Goal: Information Seeking & Learning: Learn about a topic

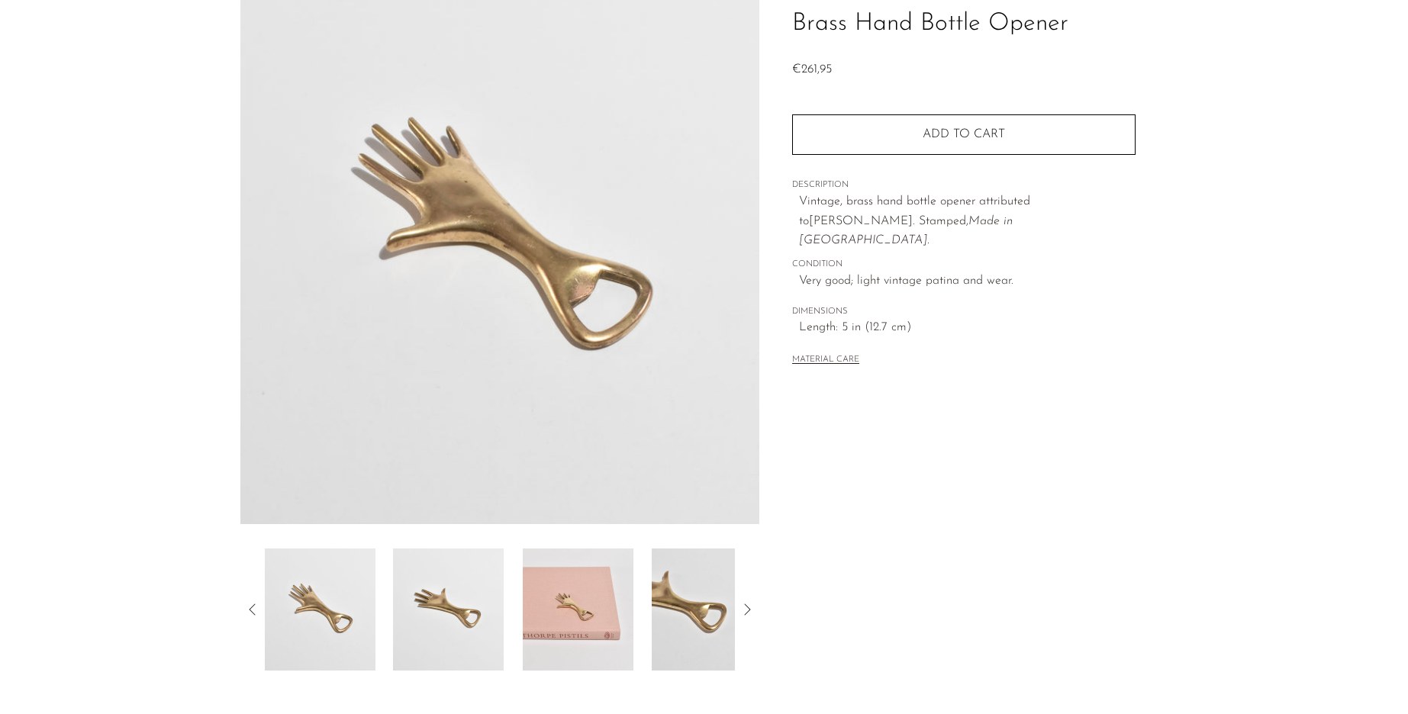
scroll to position [153, 0]
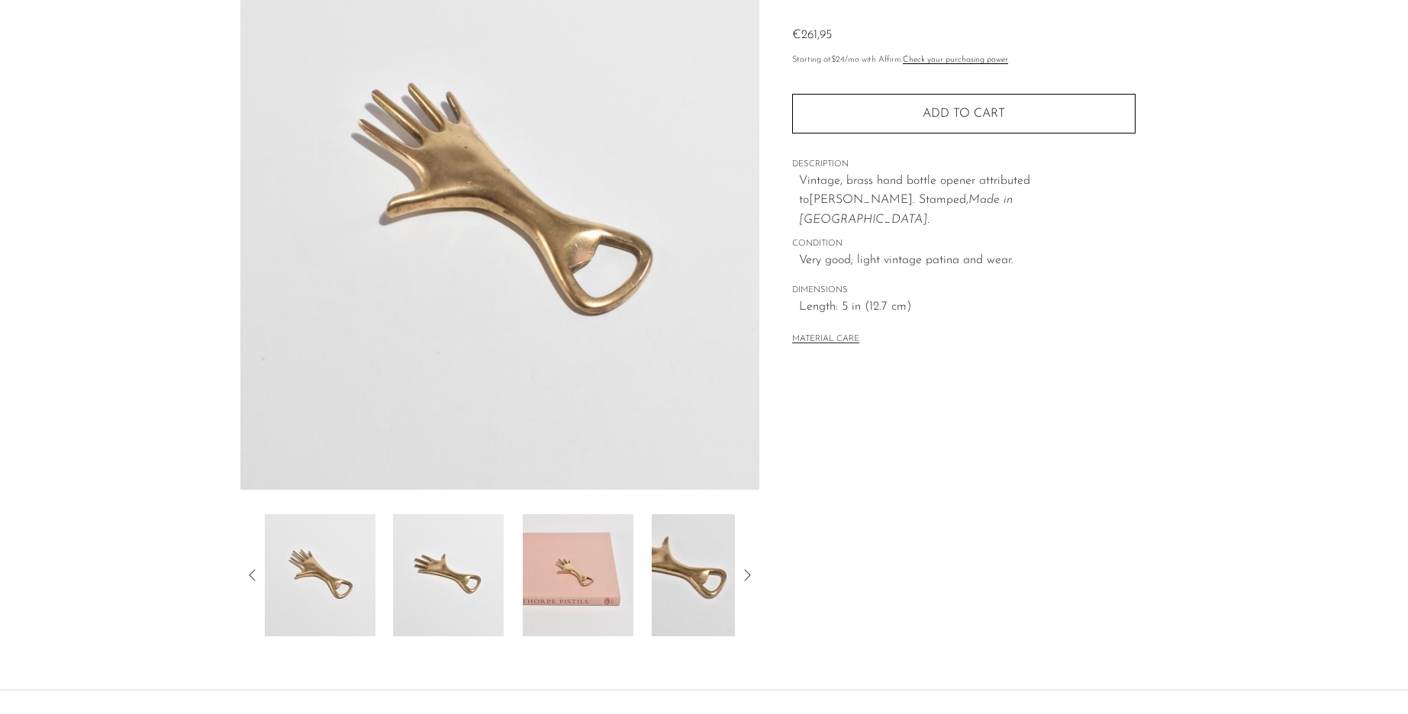
click at [419, 569] on img at bounding box center [448, 575] width 111 height 122
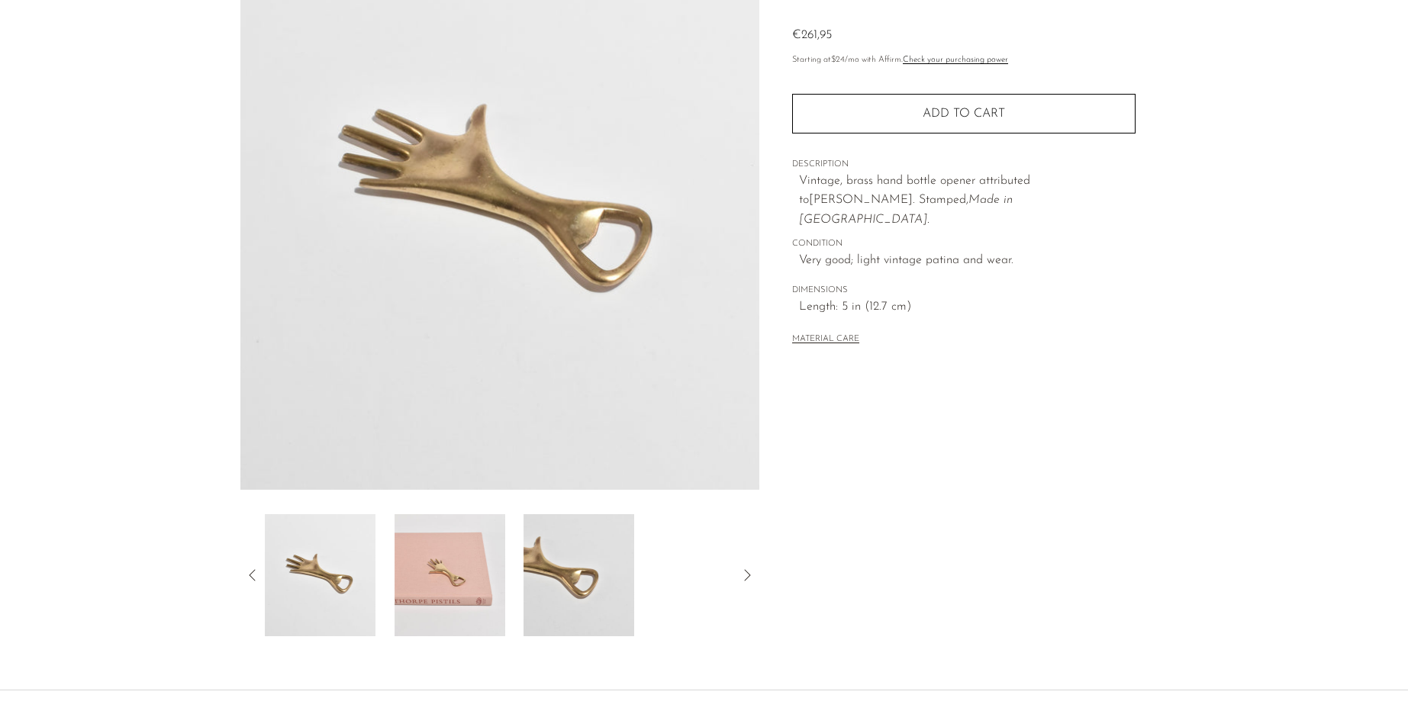
click at [450, 569] on img at bounding box center [450, 575] width 111 height 122
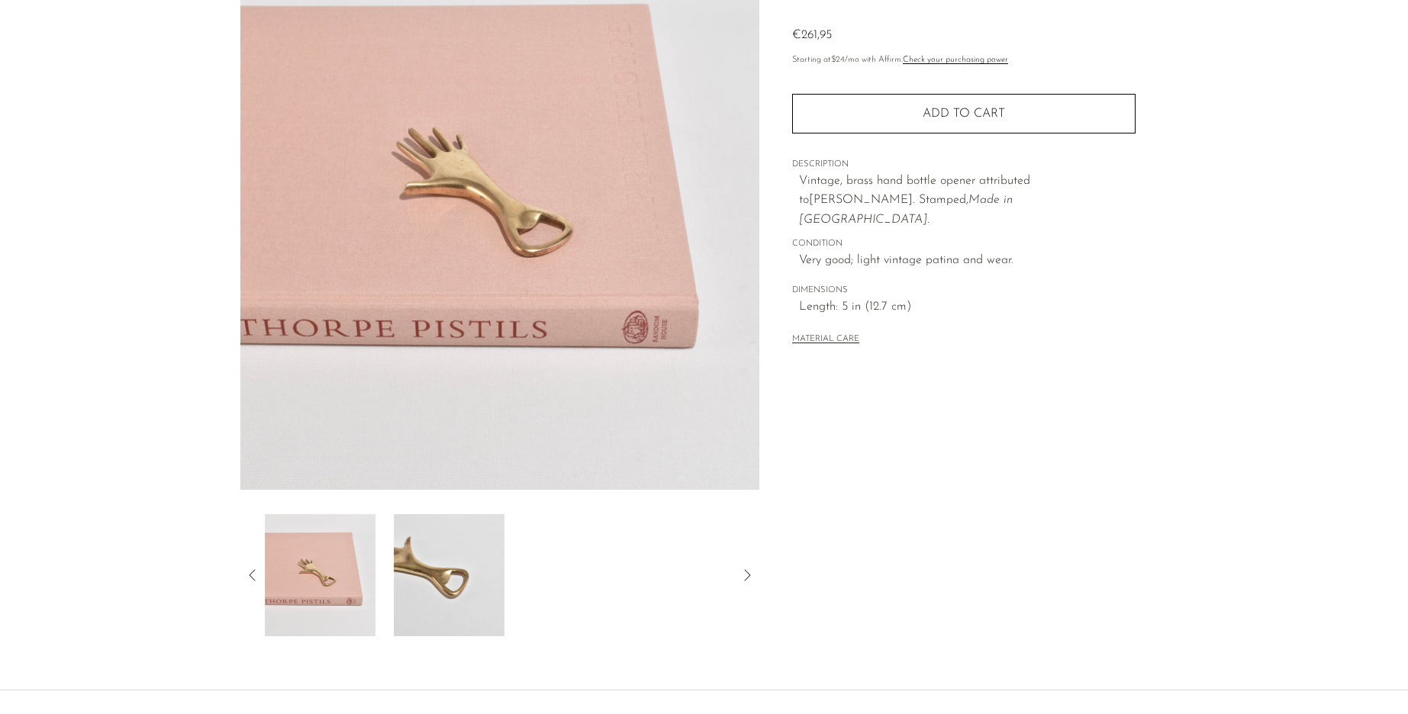
click at [406, 579] on img at bounding box center [449, 575] width 111 height 122
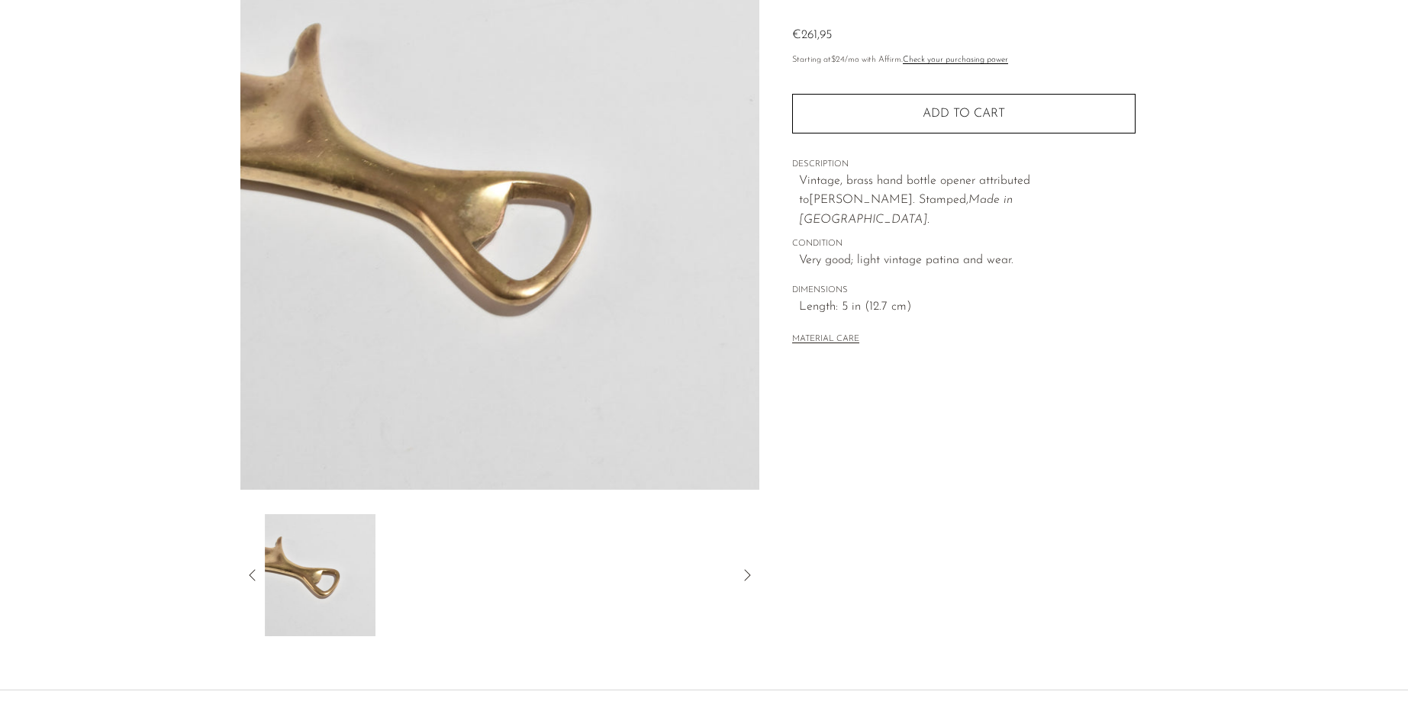
click at [538, 586] on div at bounding box center [500, 575] width 471 height 122
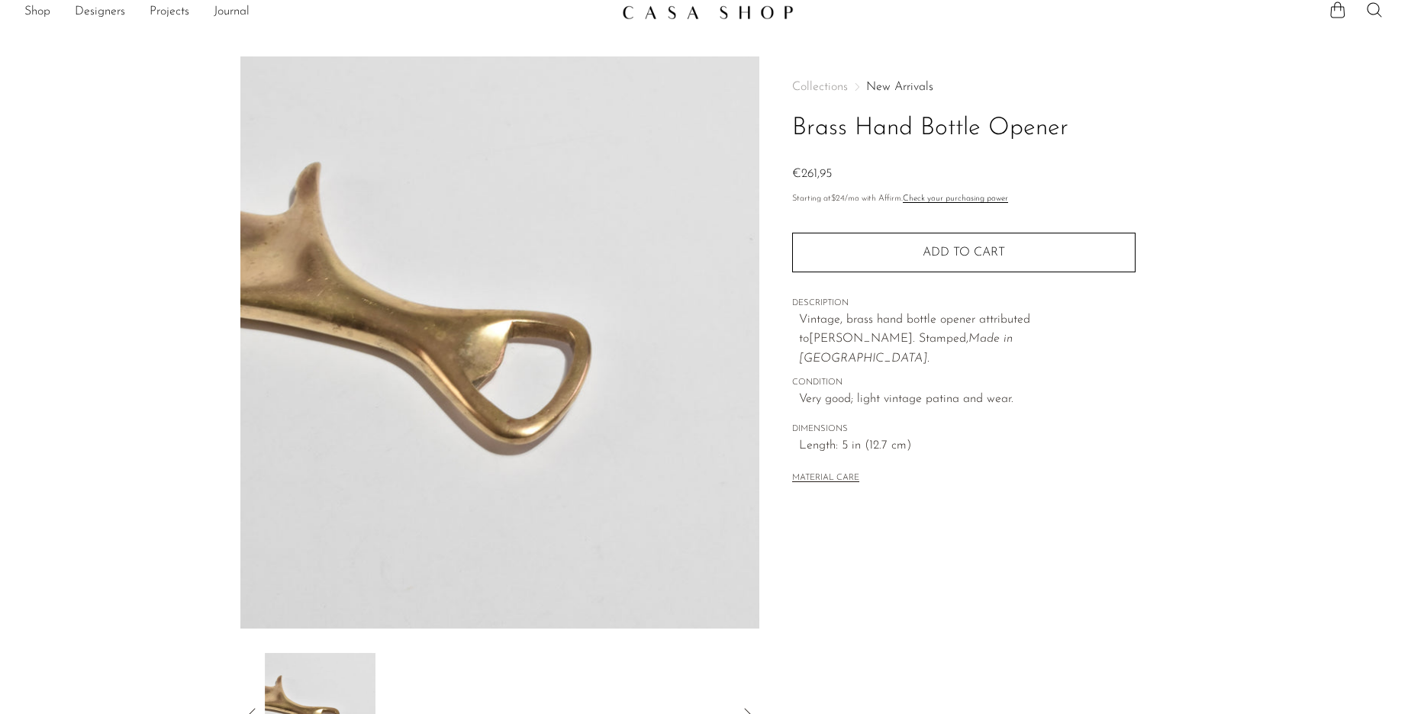
scroll to position [0, 0]
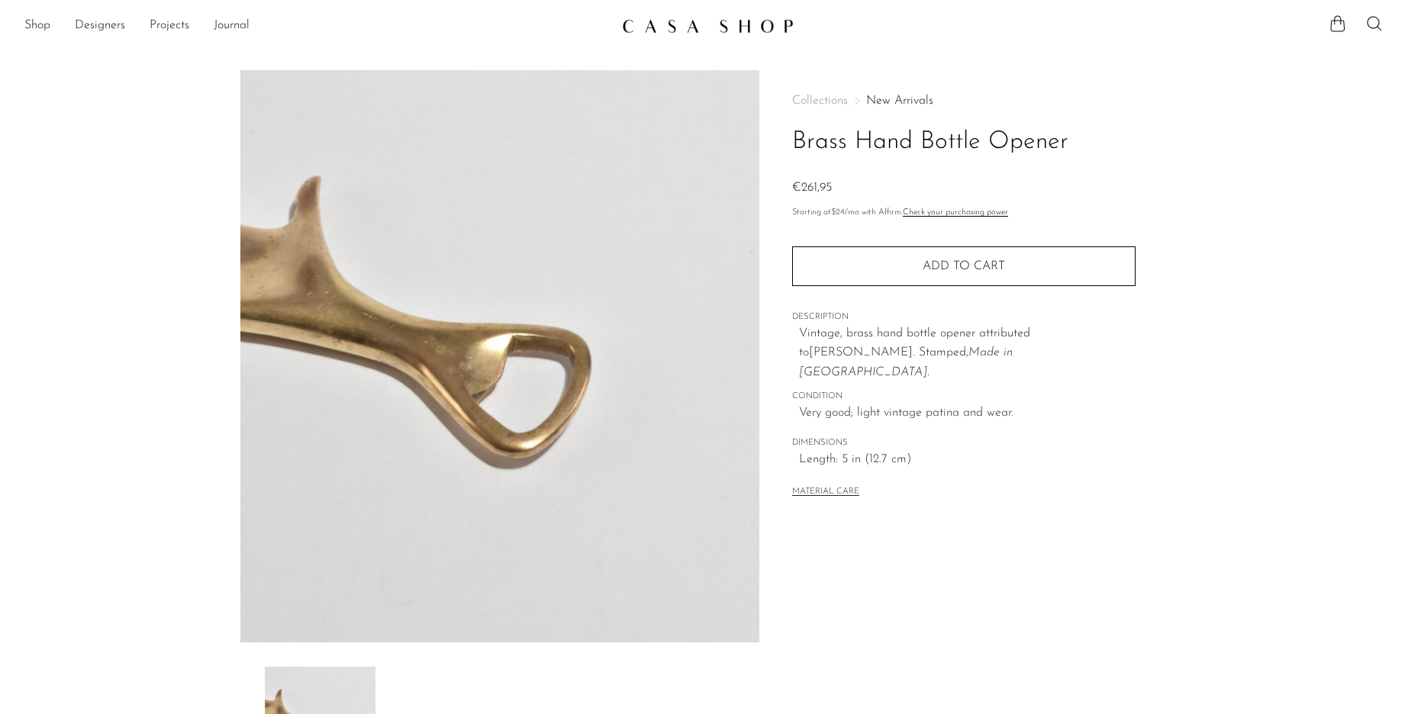
click at [1126, 560] on div "Collections New Arrivals Brass Hand Bottle Opener €261,95 Starting at $24 /mo w…" at bounding box center [964, 429] width 408 height 719
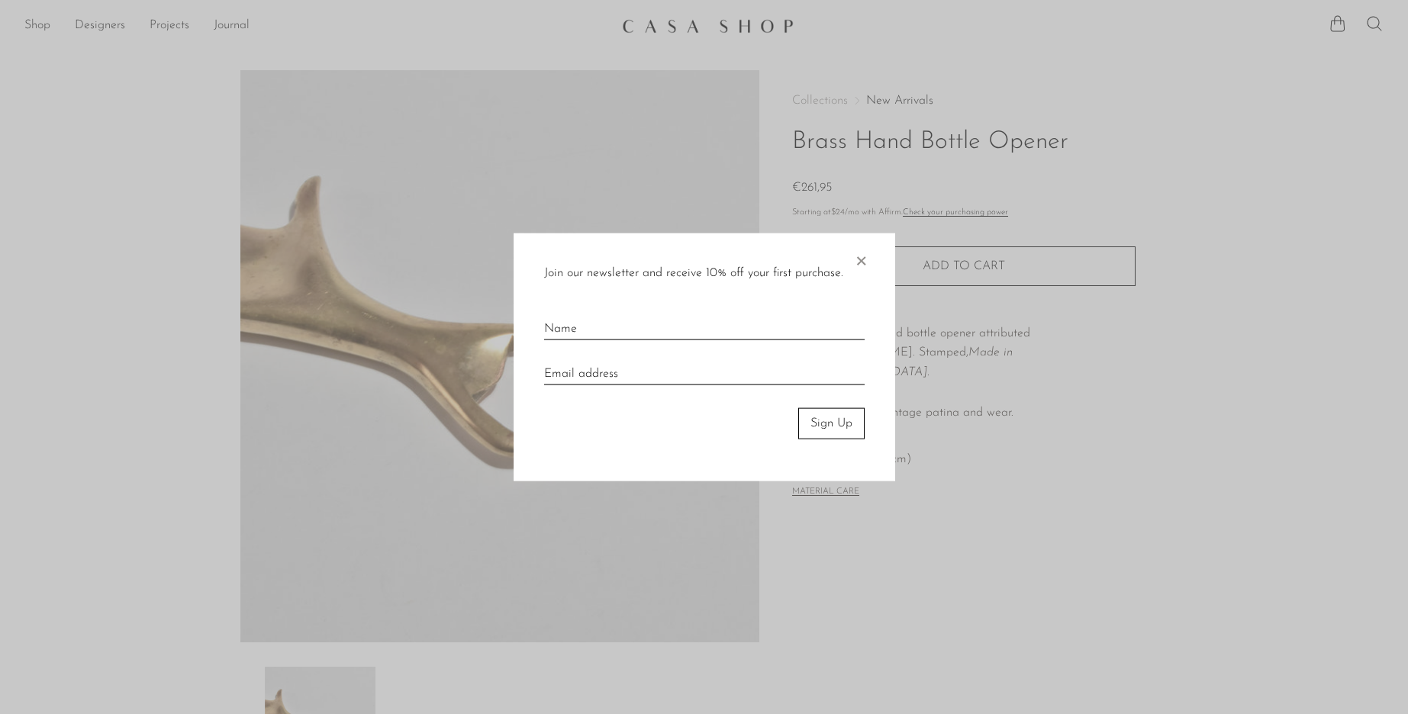
drag, startPoint x: 702, startPoint y: 24, endPoint x: 708, endPoint y: 50, distance: 26.7
click at [702, 24] on div at bounding box center [704, 357] width 1408 height 714
click at [860, 257] on span "×" at bounding box center [860, 258] width 15 height 49
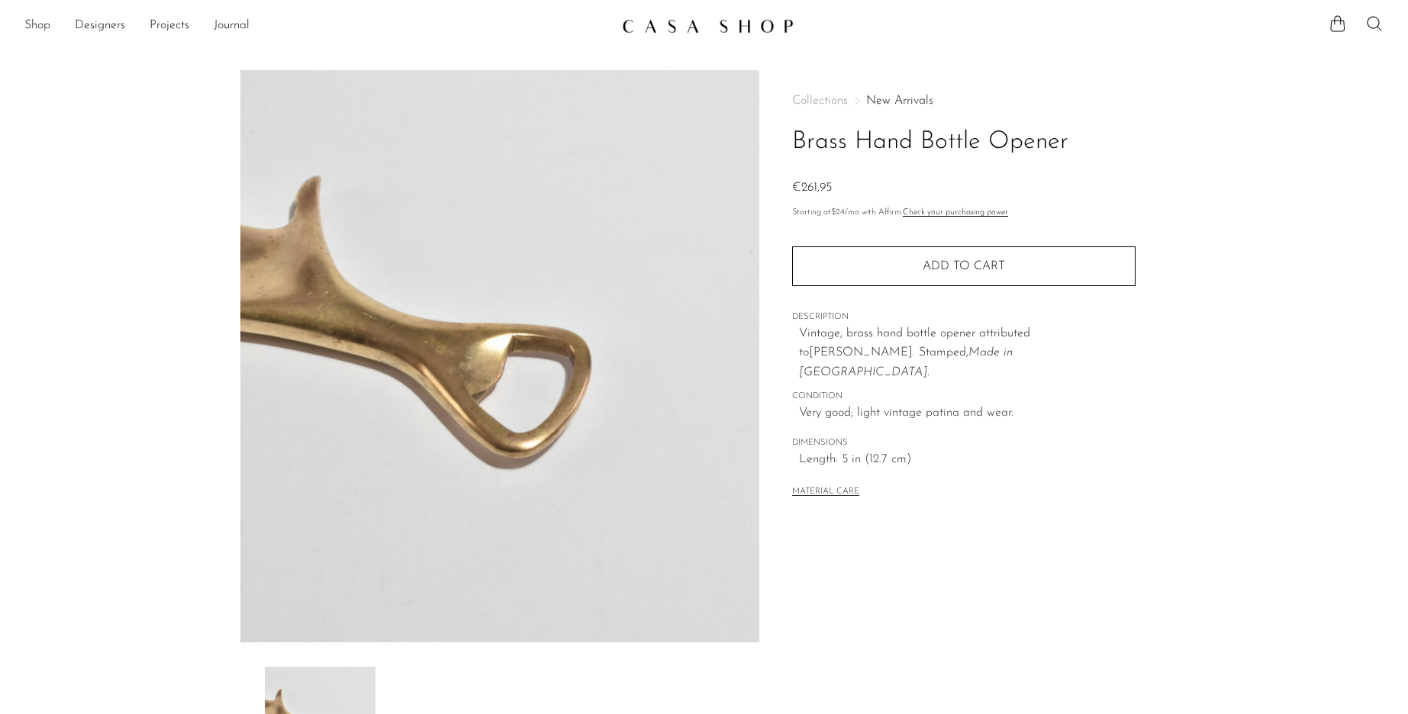
click at [731, 47] on main "Brass Hand Bottle Opener €261,95" at bounding box center [704, 442] width 1408 height 804
click at [713, 8] on section "Shop Featured New Arrivals Bestsellers Coming Soon Jewelry Jewelry All Earrings…" at bounding box center [704, 20] width 1408 height 40
click at [709, 23] on img at bounding box center [708, 25] width 172 height 15
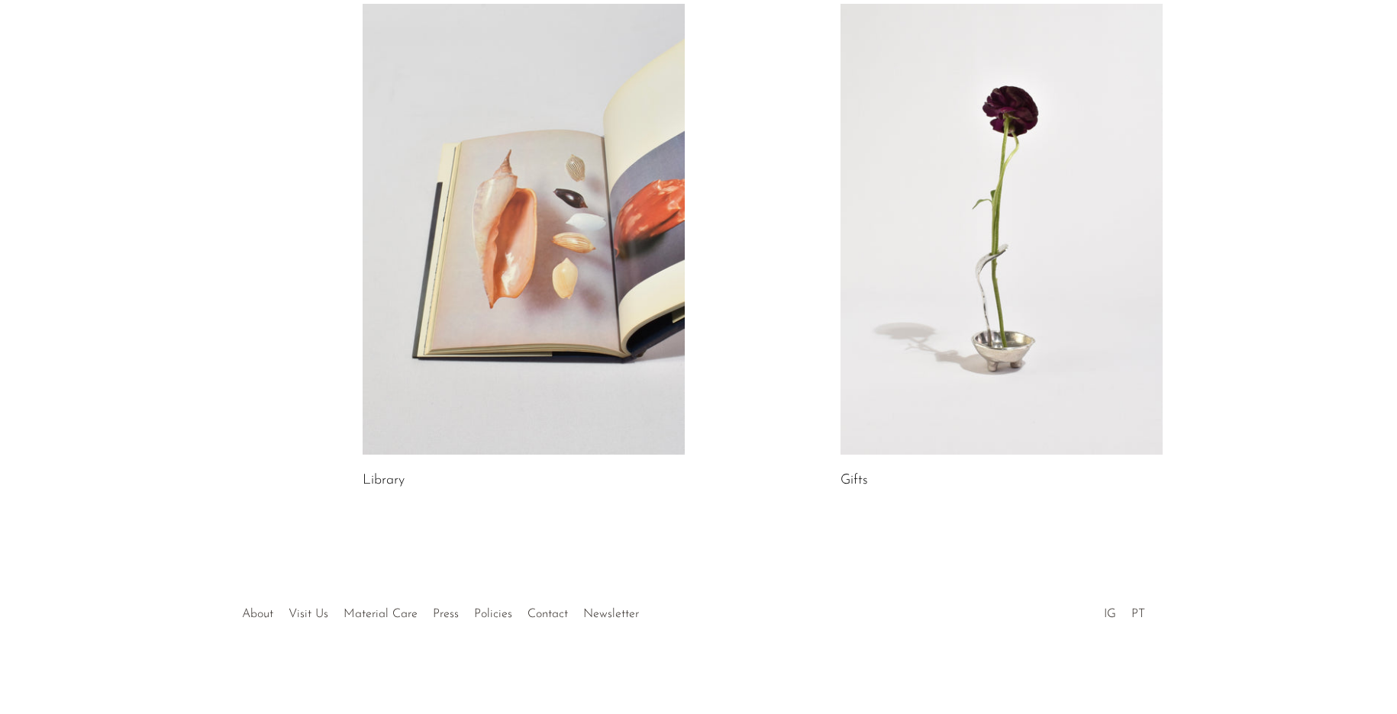
scroll to position [770, 0]
click at [376, 611] on link "Material Care" at bounding box center [381, 613] width 74 height 12
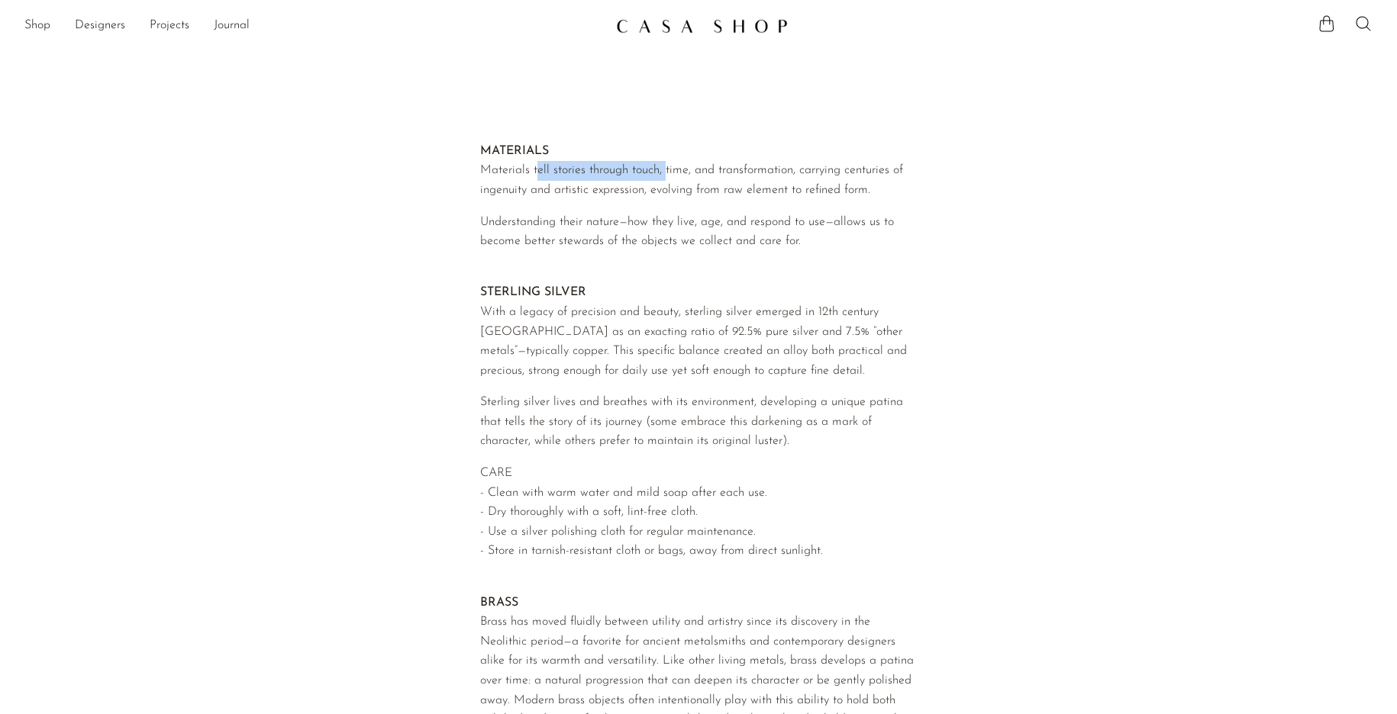
drag, startPoint x: 540, startPoint y: 169, endPoint x: 668, endPoint y: 168, distance: 128.2
click at [668, 168] on span "Materials tell stories through touch, time, and transformation, carrying centur…" at bounding box center [691, 180] width 423 height 32
click at [669, 168] on span "Materials tell stories through touch, time, and transformation, carrying centur…" at bounding box center [691, 180] width 423 height 32
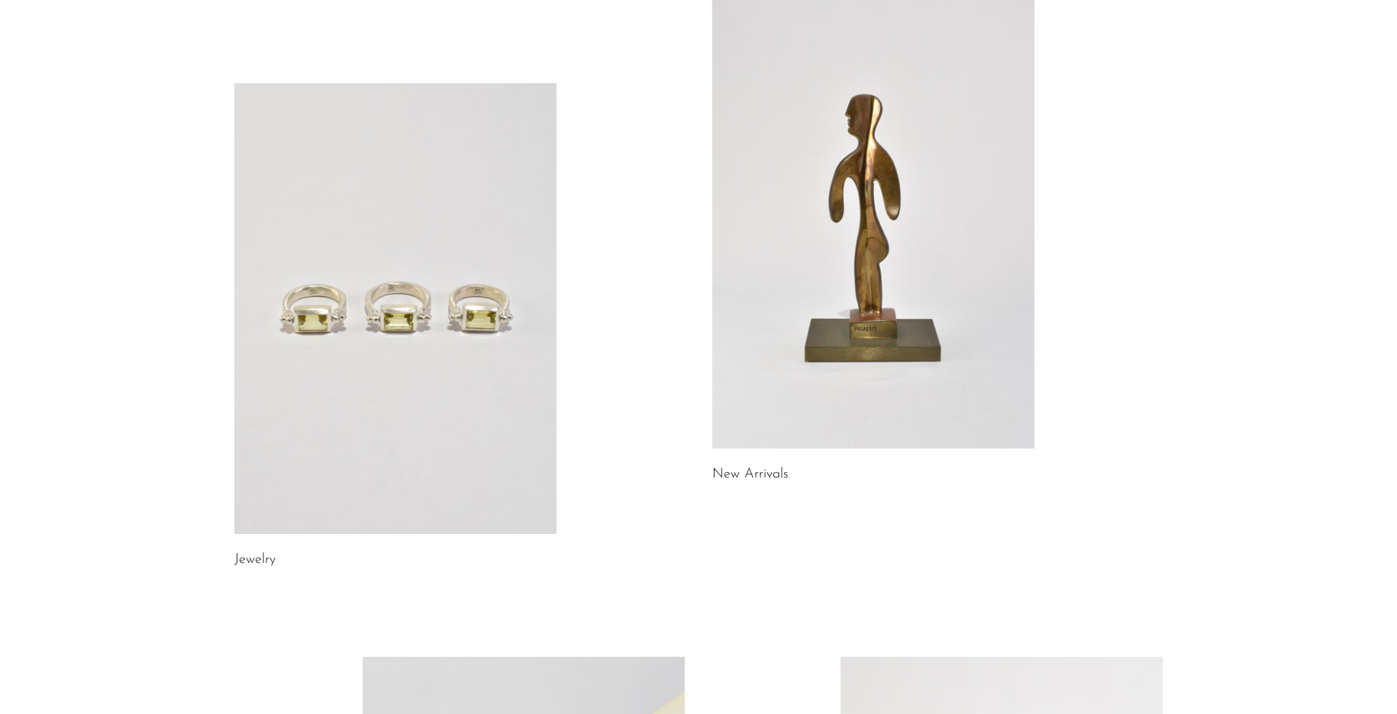
scroll to position [7, 0]
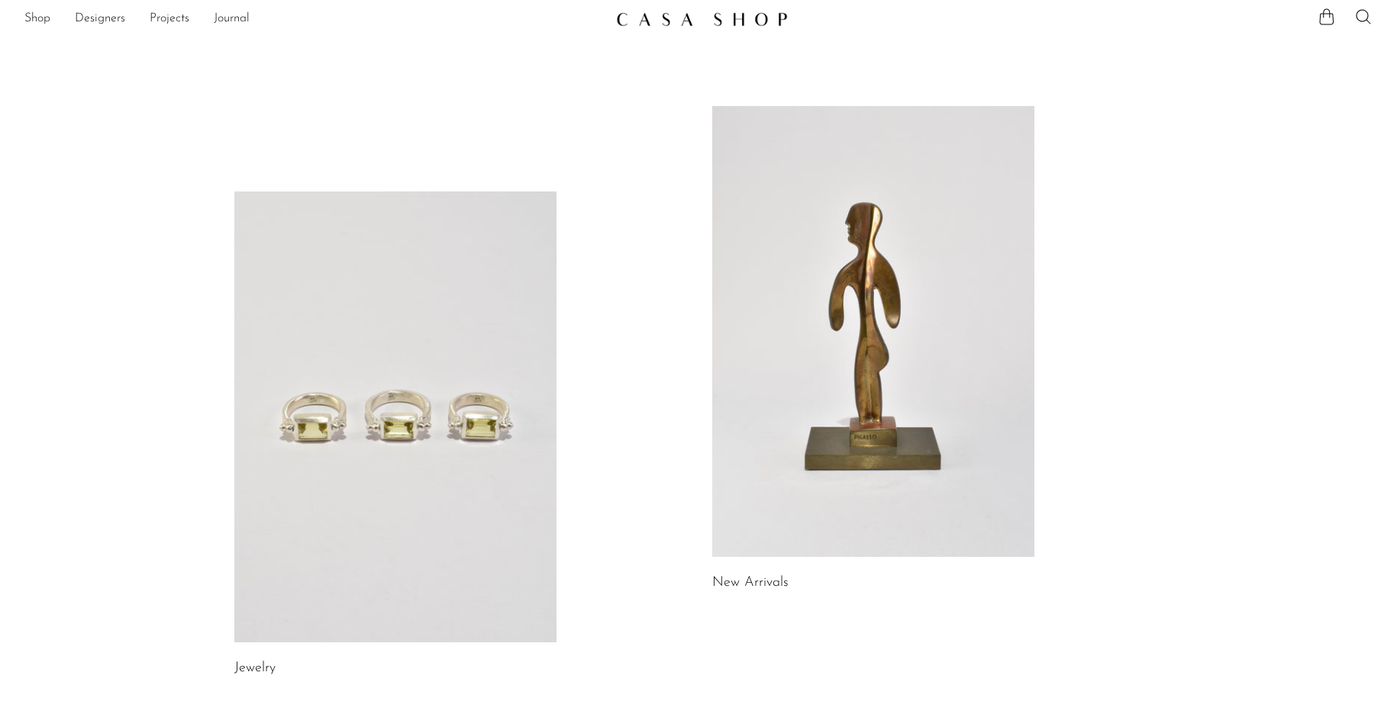
click at [883, 403] on link at bounding box center [873, 331] width 322 height 451
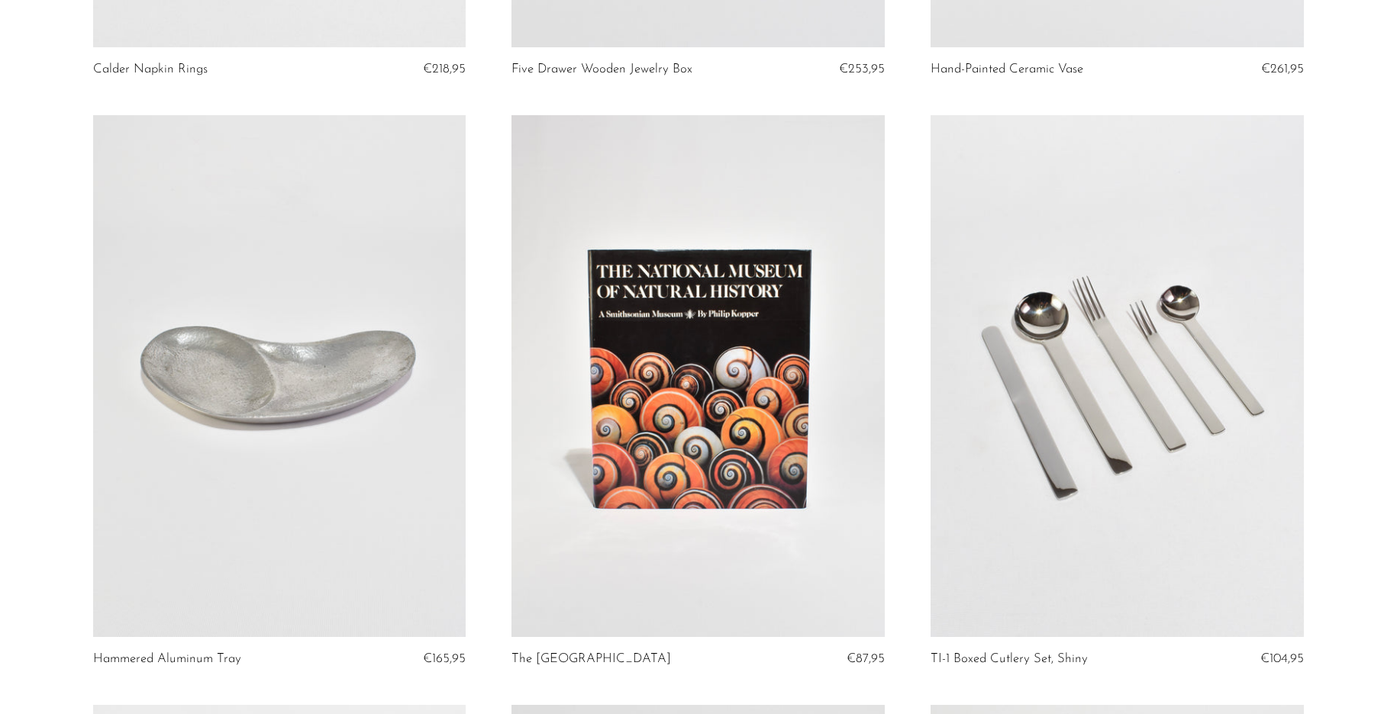
scroll to position [3053, 0]
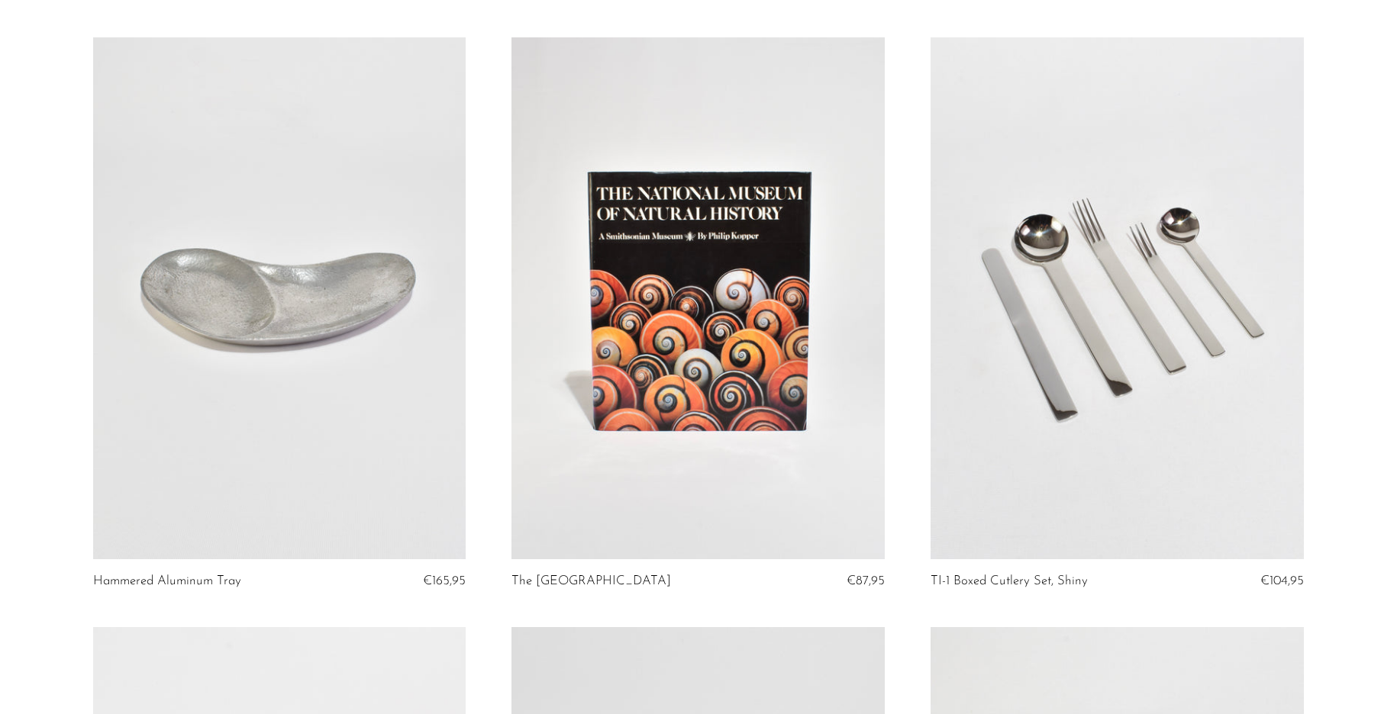
click at [389, 260] on link at bounding box center [279, 298] width 373 height 523
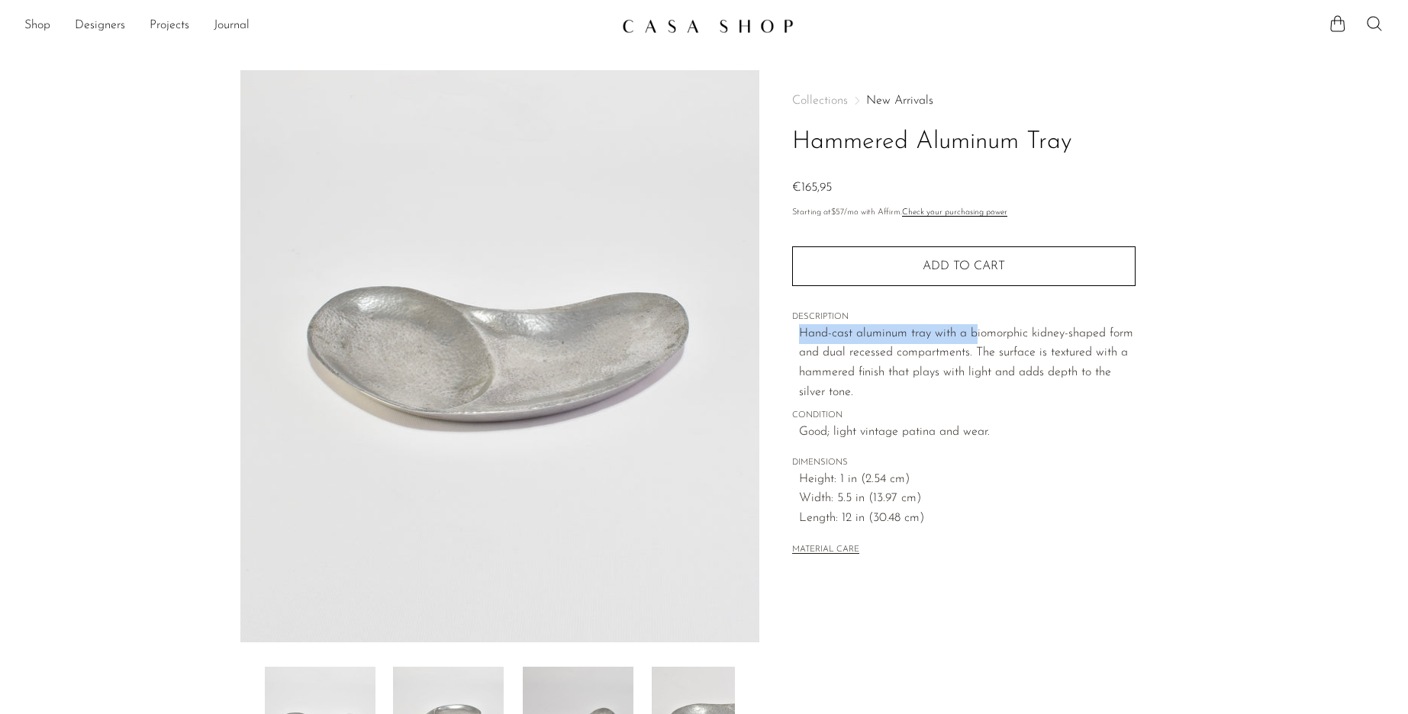
drag, startPoint x: 796, startPoint y: 336, endPoint x: 978, endPoint y: 336, distance: 181.7
click at [978, 336] on div "Collections New Arrivals Hammered Aluminum Tray €165,95 Starting at $57 /mo wit…" at bounding box center [964, 327] width 344 height 514
click at [979, 336] on p "Hand-cast aluminum tray with a biomorphic kidney-shaped form and dual recessed …" at bounding box center [967, 363] width 337 height 78
click at [966, 367] on p "Hand-cast aluminum tray with a biomorphic kidney-shaped form and dual recessed …" at bounding box center [967, 363] width 337 height 78
click at [882, 466] on span "DIMENSIONS" at bounding box center [964, 463] width 344 height 14
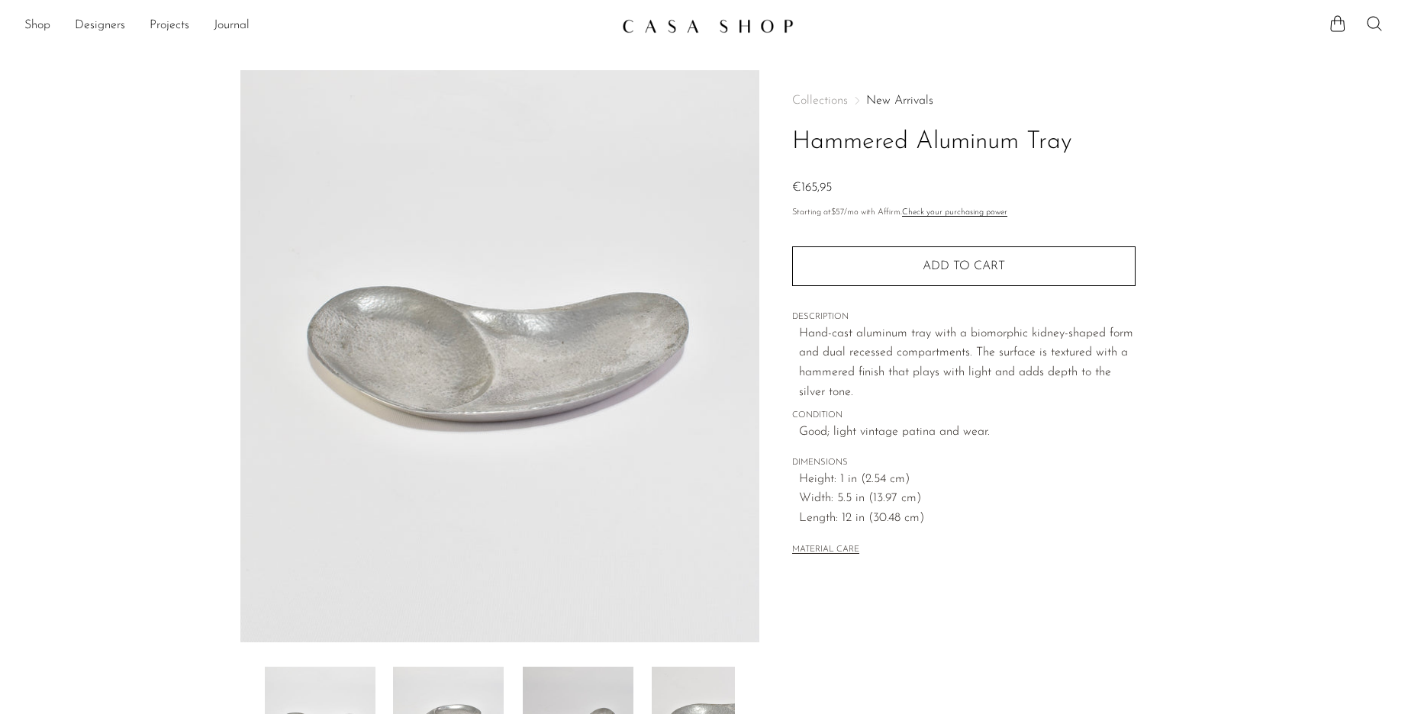
click at [868, 500] on span "Width: 5.5 in (13.97 cm)" at bounding box center [967, 499] width 337 height 20
click at [819, 463] on span "DIMENSIONS" at bounding box center [964, 463] width 344 height 14
drag, startPoint x: 819, startPoint y: 462, endPoint x: 793, endPoint y: 459, distance: 26.1
click at [805, 460] on span "DIMENSIONS" at bounding box center [964, 463] width 344 height 14
click at [793, 459] on span "DIMENSIONS" at bounding box center [964, 463] width 344 height 14
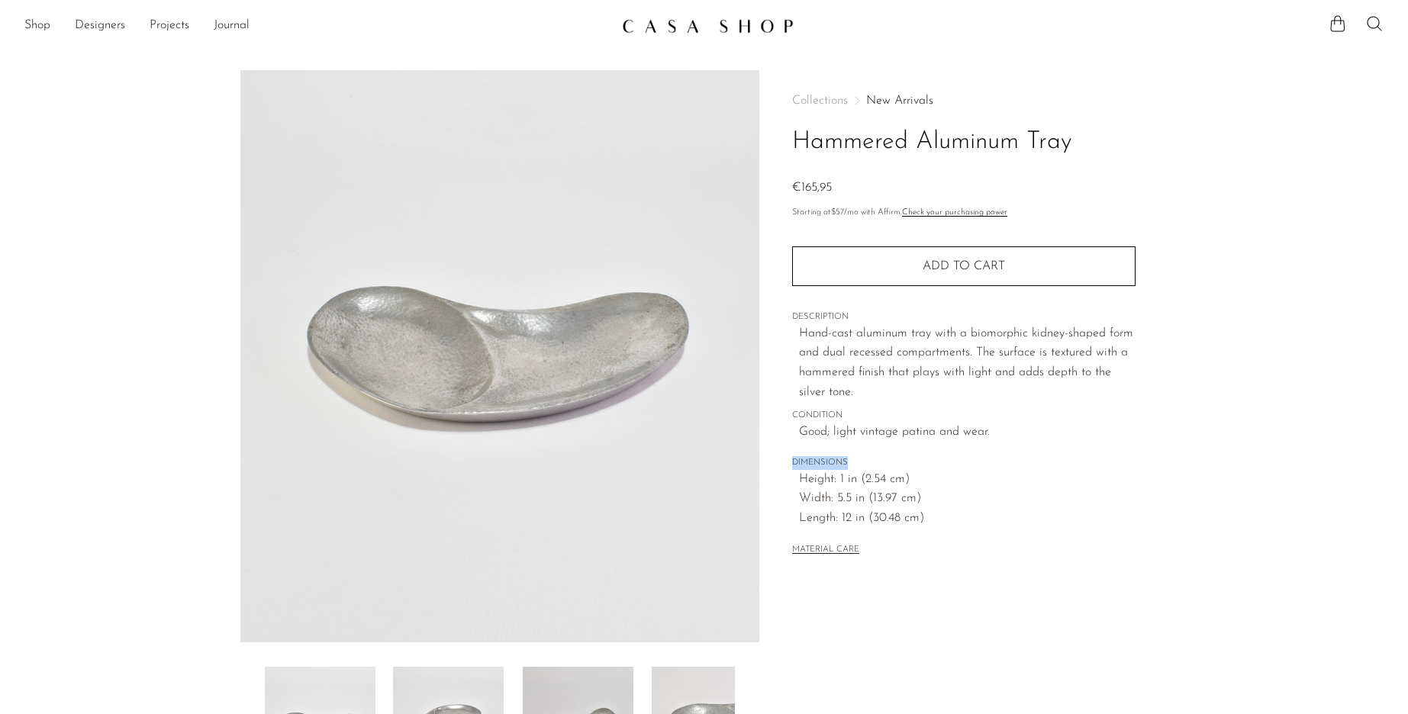
click at [793, 458] on span "DIMENSIONS" at bounding box center [964, 463] width 344 height 14
drag, startPoint x: 802, startPoint y: 429, endPoint x: 803, endPoint y: 419, distance: 10.0
click at [802, 426] on span "Good; light vintage patina and wear." at bounding box center [967, 433] width 337 height 20
click at [804, 417] on span "CONDITION" at bounding box center [964, 416] width 344 height 14
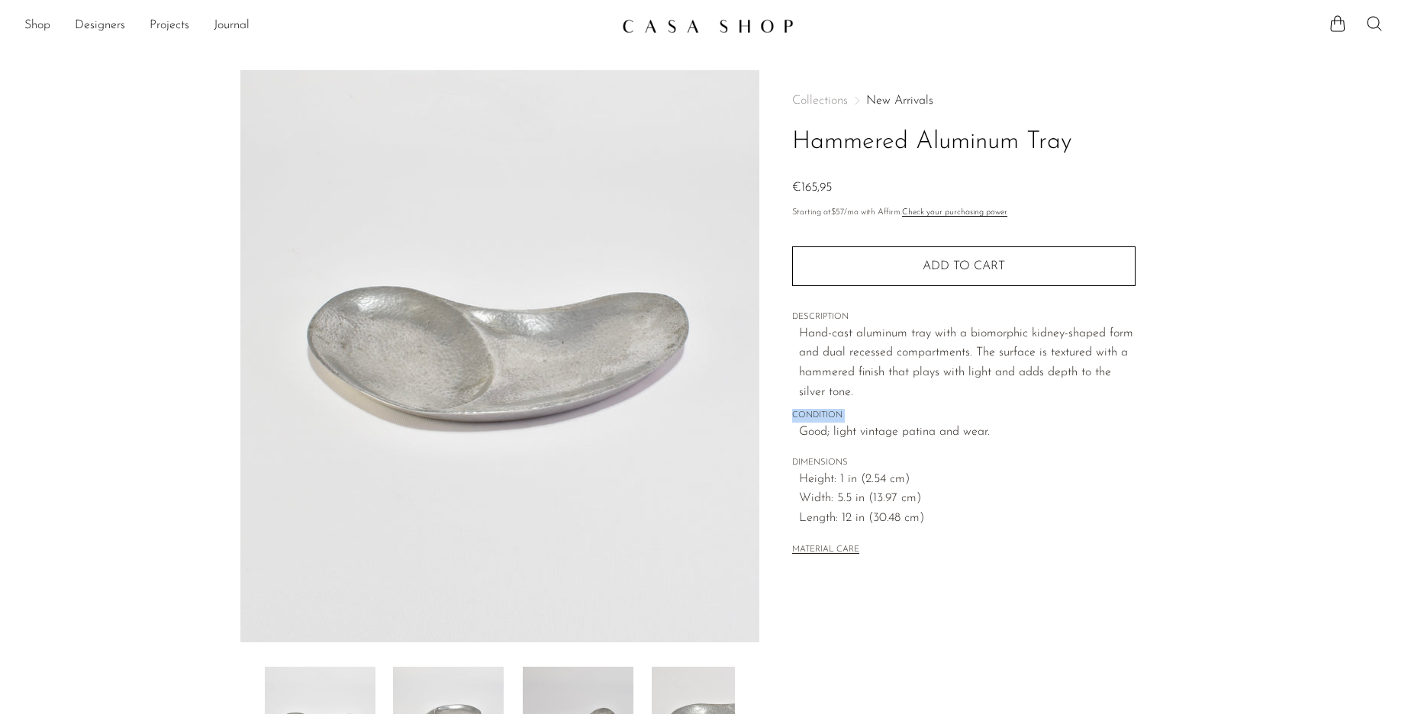
click at [804, 417] on span "CONDITION" at bounding box center [964, 416] width 344 height 14
click at [808, 411] on span "CONDITION" at bounding box center [964, 416] width 344 height 14
click at [809, 411] on span "CONDITION" at bounding box center [964, 416] width 344 height 14
click at [819, 327] on p "Hand-cast aluminum tray with a biomorphic kidney-shaped form and dual recessed …" at bounding box center [967, 363] width 337 height 78
click at [820, 311] on span "DESCRIPTION" at bounding box center [964, 318] width 344 height 14
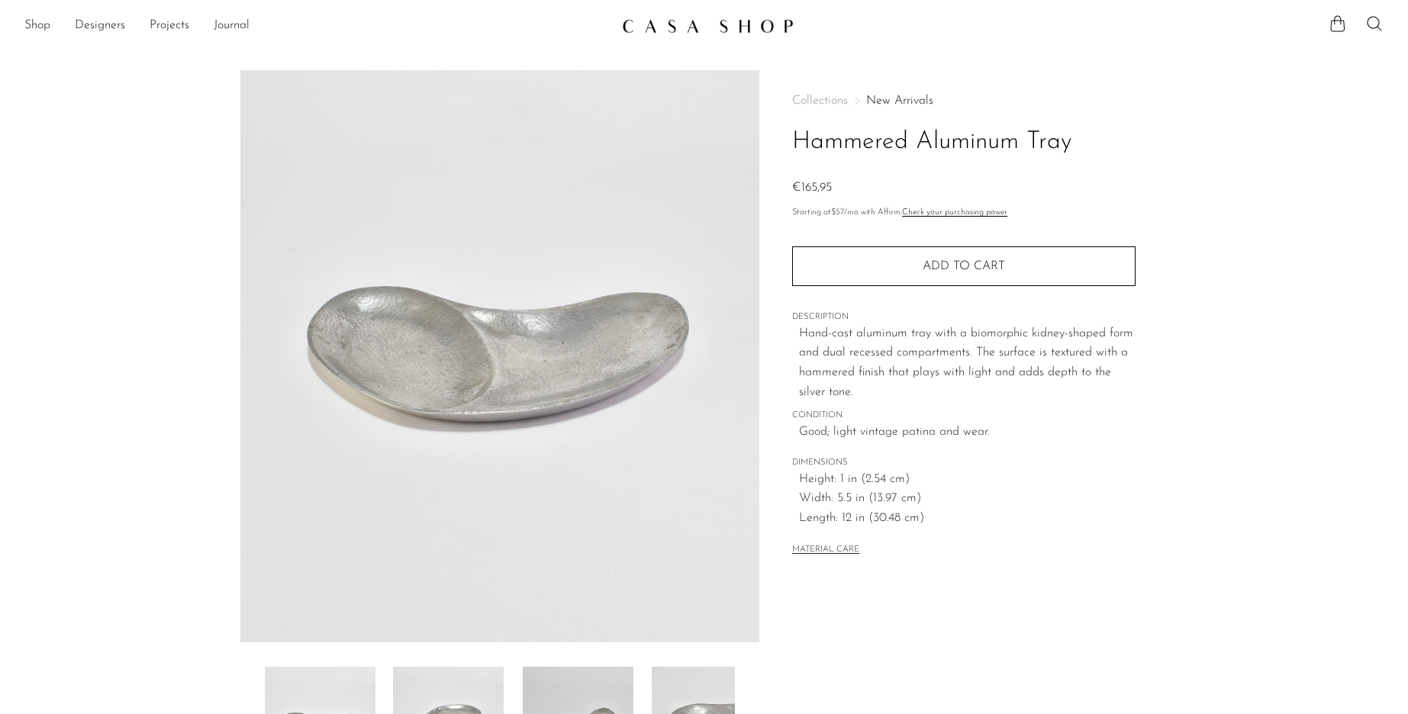
click at [817, 321] on span "DESCRIPTION" at bounding box center [964, 318] width 344 height 14
click at [807, 372] on p "Hand-cast aluminum tray with a biomorphic kidney-shaped form and dual recessed …" at bounding box center [967, 363] width 337 height 78
click at [839, 549] on button "MATERIAL CARE" at bounding box center [825, 550] width 67 height 11
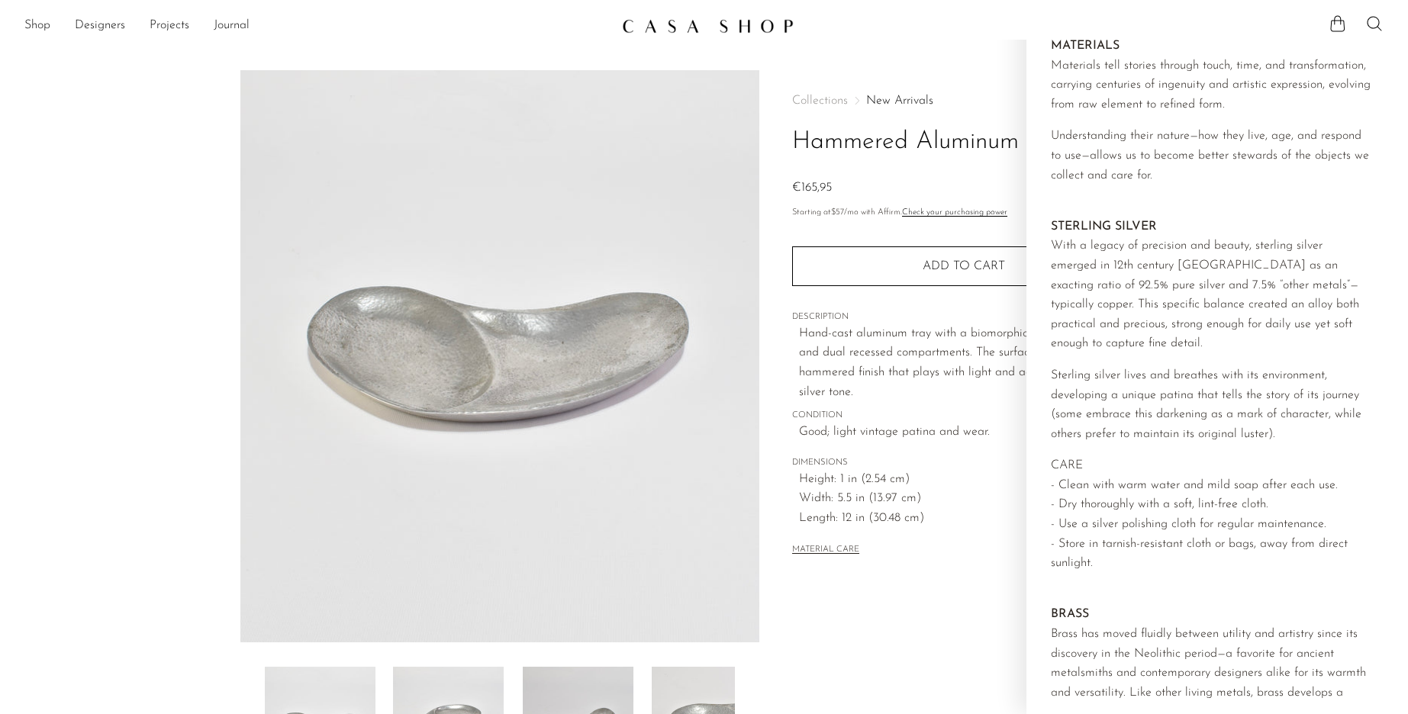
click at [831, 550] on button "MATERIAL CARE" at bounding box center [825, 550] width 67 height 11
click at [843, 519] on span "Length: 12 in (30.48 cm)" at bounding box center [967, 519] width 337 height 20
click at [842, 527] on span "Length: 12 in (30.48 cm)" at bounding box center [967, 519] width 337 height 20
click at [852, 496] on span "Width: 5.5 in (13.97 cm)" at bounding box center [967, 499] width 337 height 20
click at [801, 102] on span "Collections" at bounding box center [820, 101] width 56 height 12
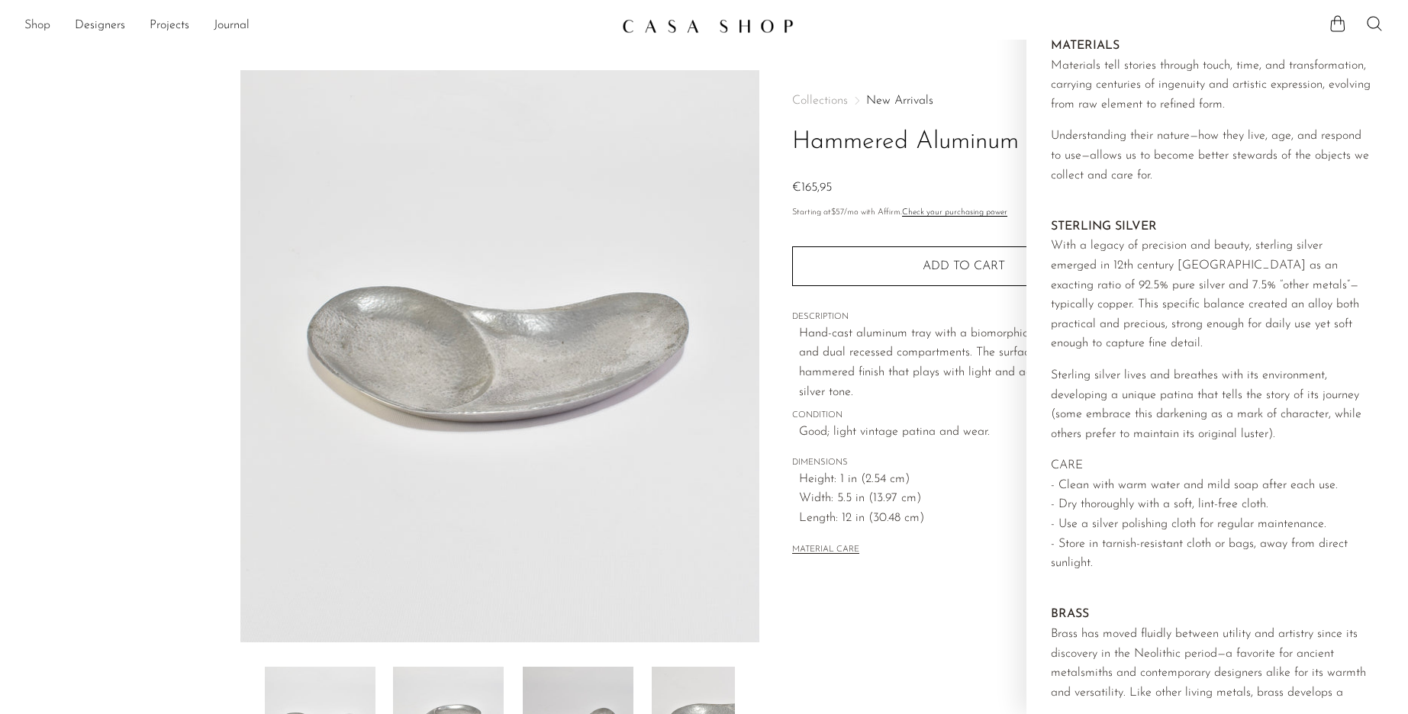
click at [42, 26] on link "Shop" at bounding box center [37, 26] width 26 height 20
click at [89, 25] on link "Designers" at bounding box center [100, 26] width 50 height 20
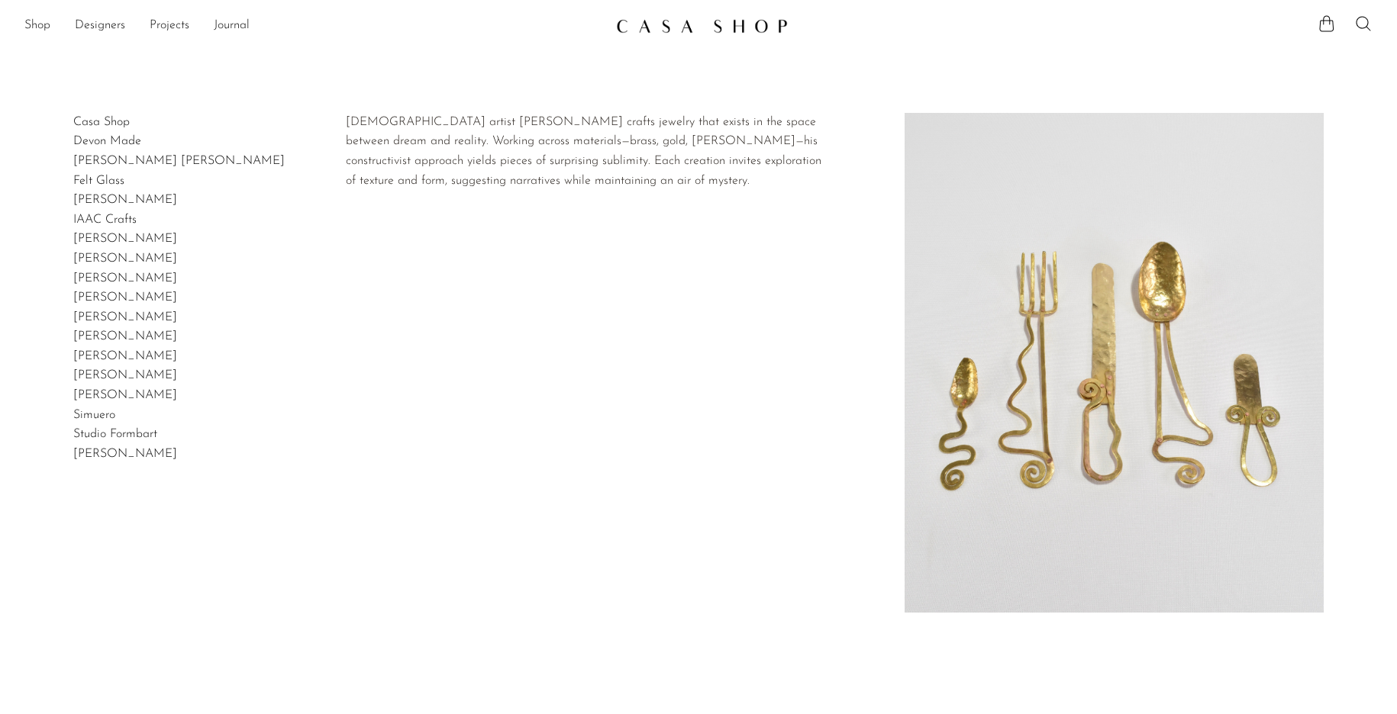
click at [127, 351] on link "[PERSON_NAME]" at bounding box center [125, 356] width 104 height 12
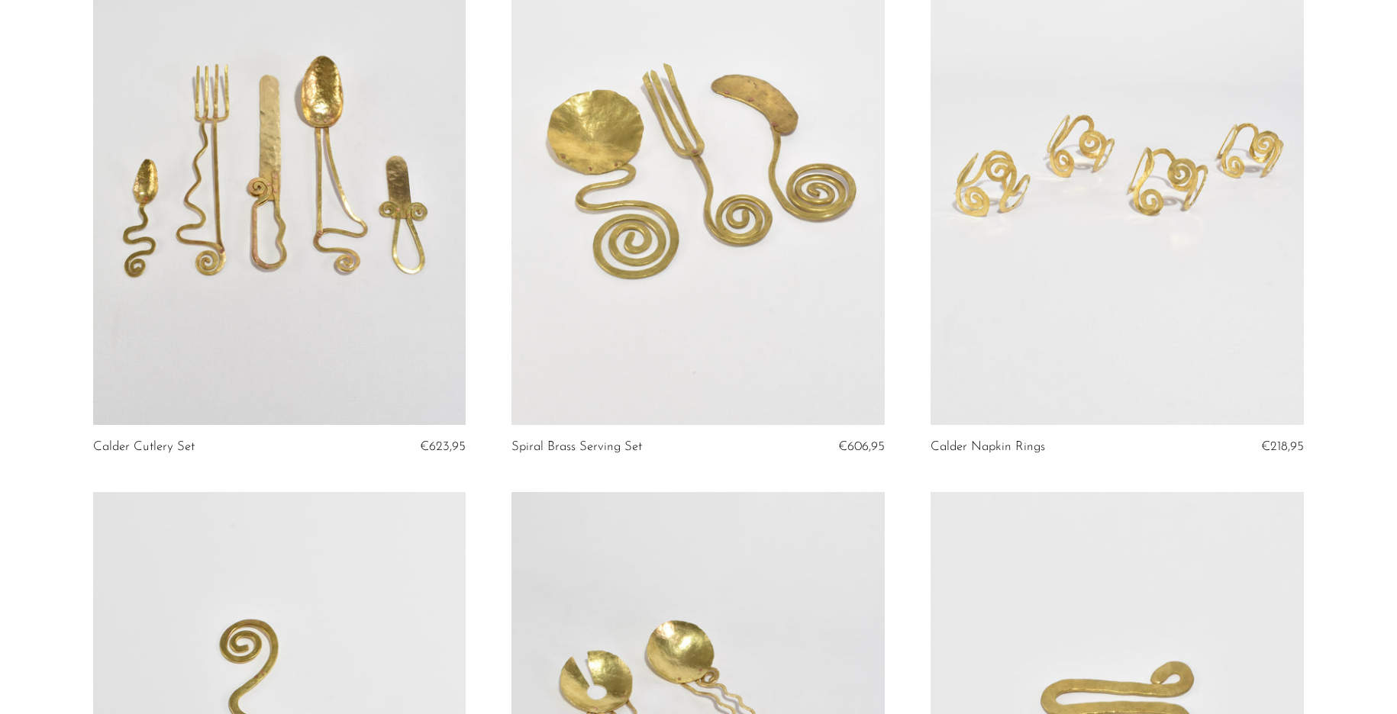
scroll to position [305, 0]
